Goal: Check status: Check status

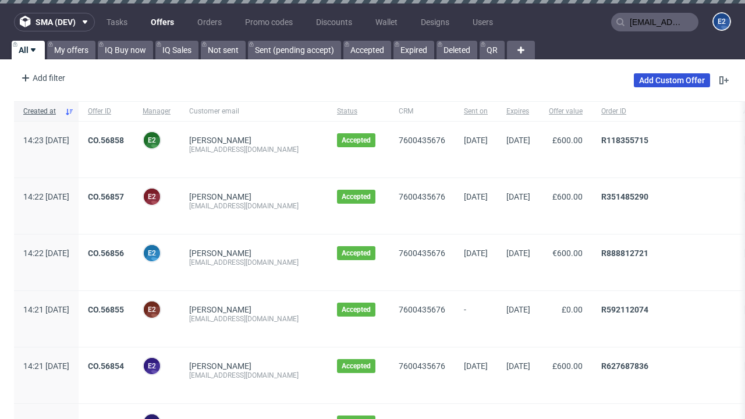
type input "[EMAIL_ADDRESS][DOMAIN_NAME]"
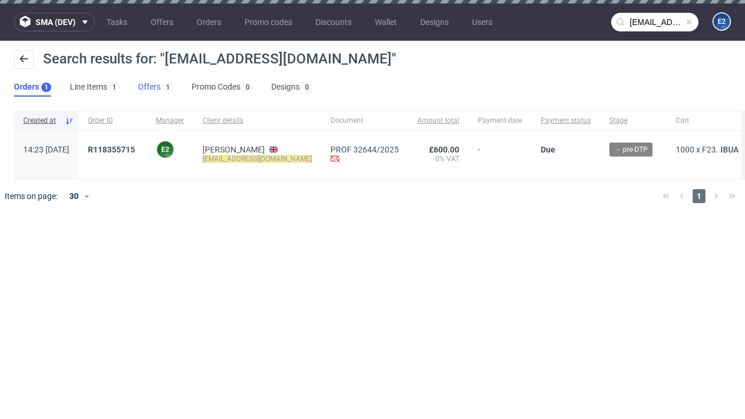
click at [155, 87] on link "Offers 1" at bounding box center [155, 87] width 35 height 19
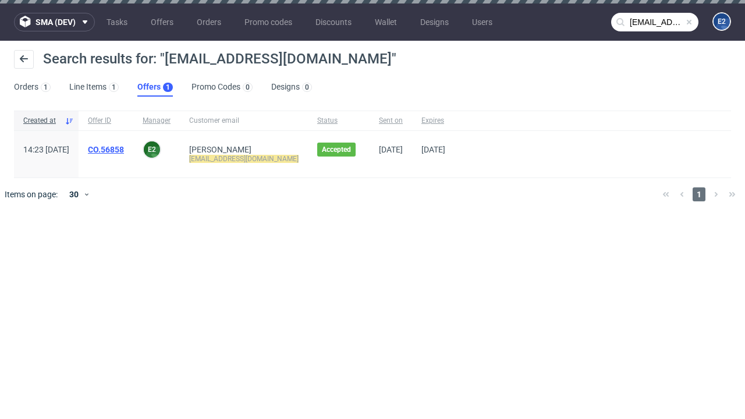
click at [124, 150] on link "CO.56858" at bounding box center [106, 149] width 36 height 9
